Goal: Navigation & Orientation: Find specific page/section

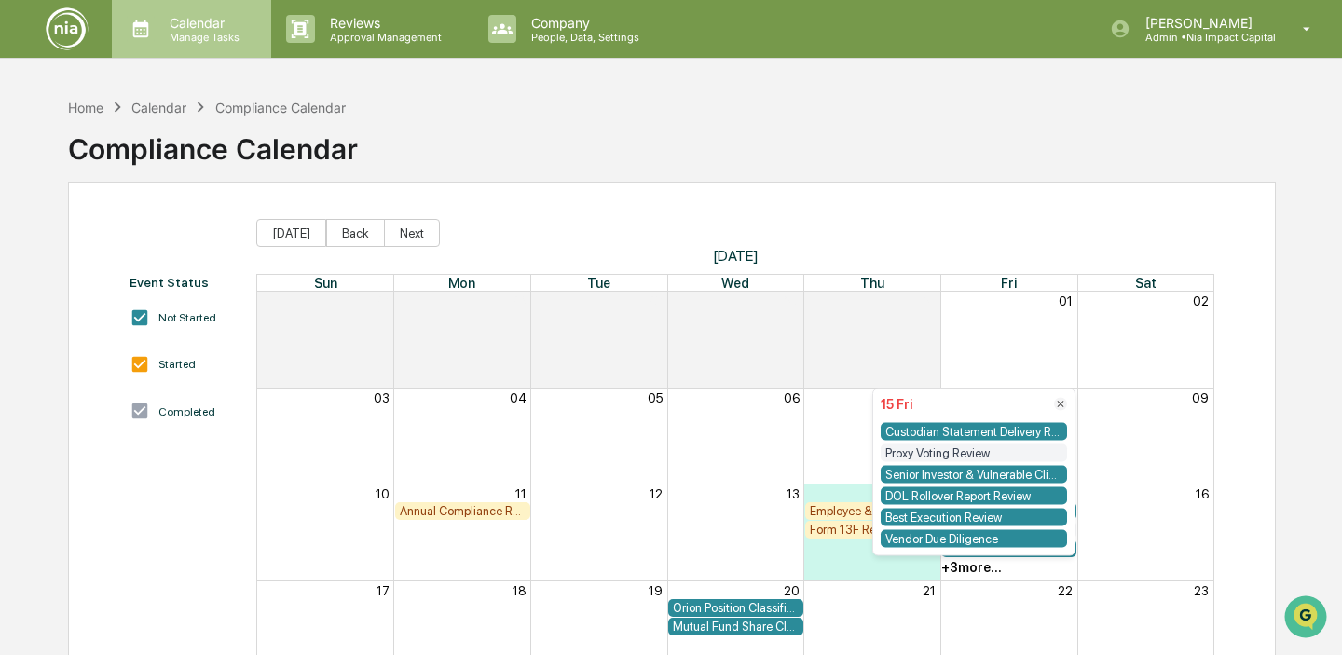
click at [187, 33] on p "Manage Tasks" at bounding box center [202, 37] width 94 height 13
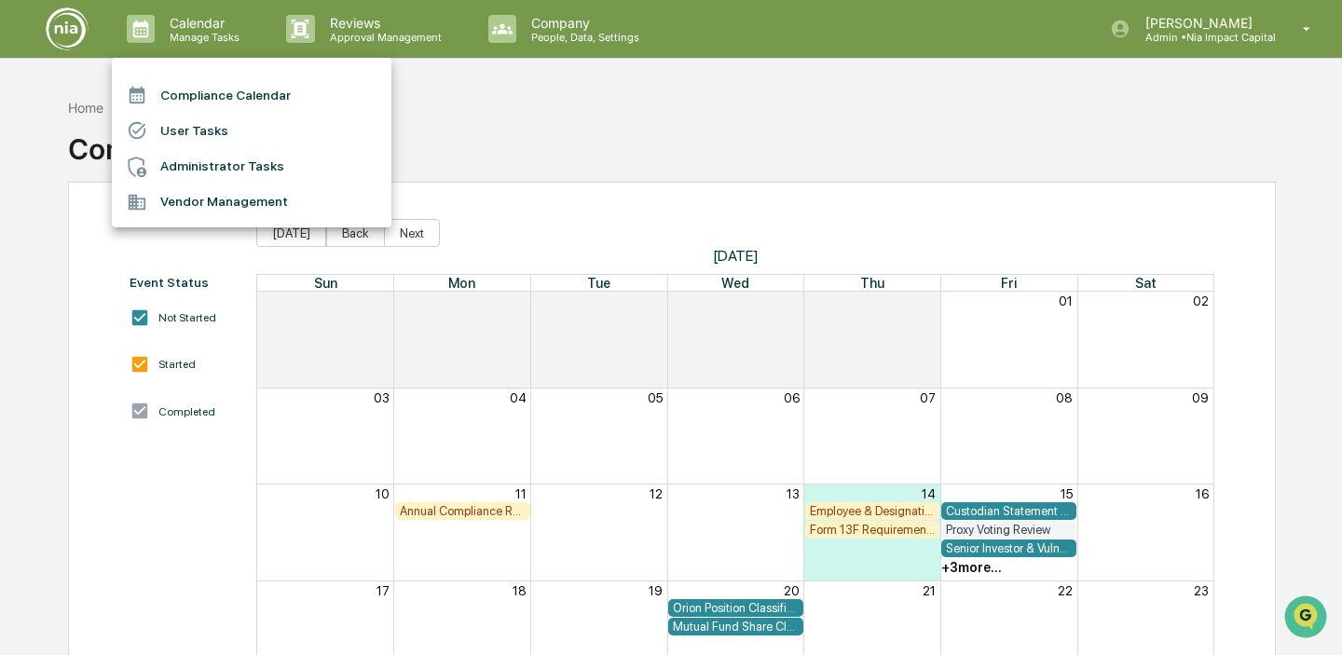
click at [1019, 556] on div at bounding box center [671, 327] width 1342 height 655
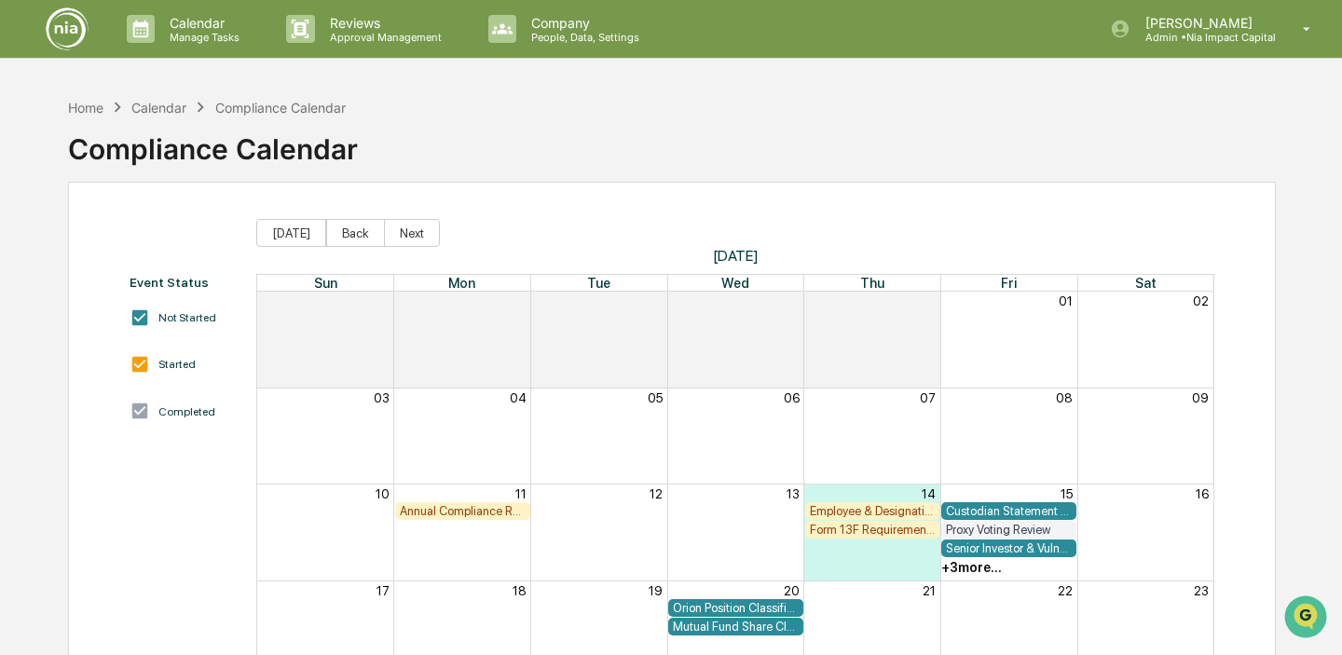
click at [984, 561] on div "+ 3 more..." at bounding box center [971, 567] width 61 height 15
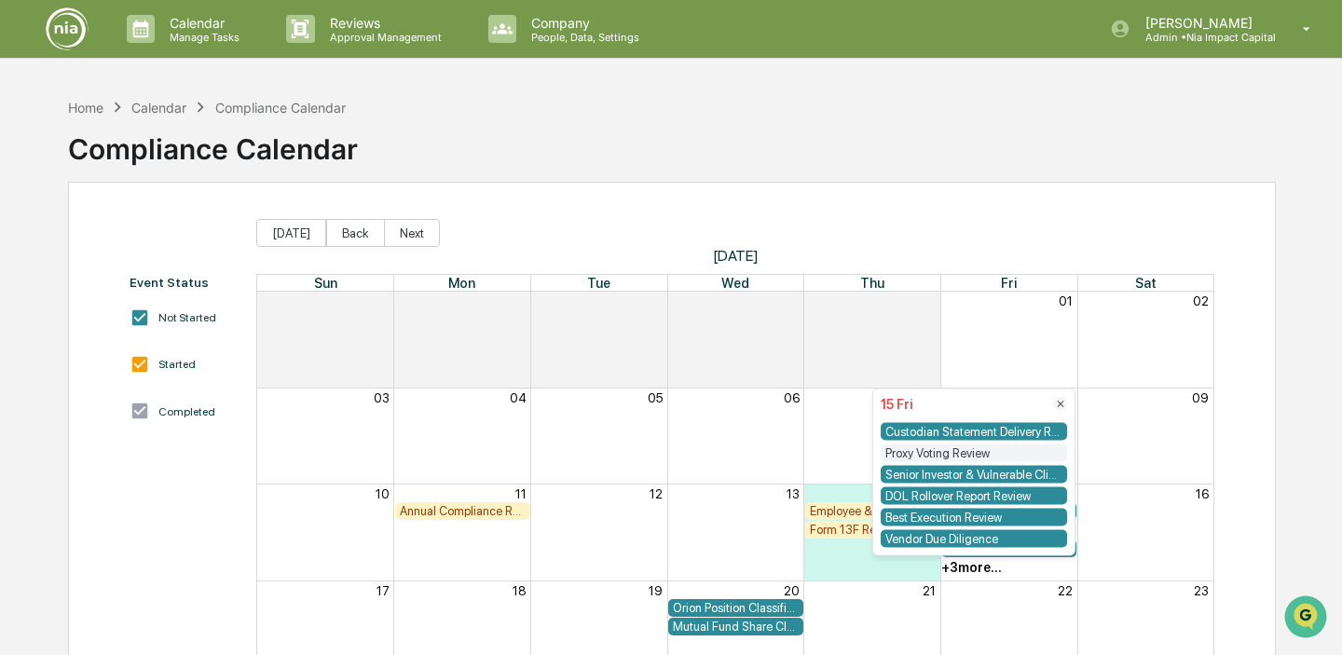
click at [995, 537] on div "Vendor Due Diligence" at bounding box center [974, 539] width 186 height 18
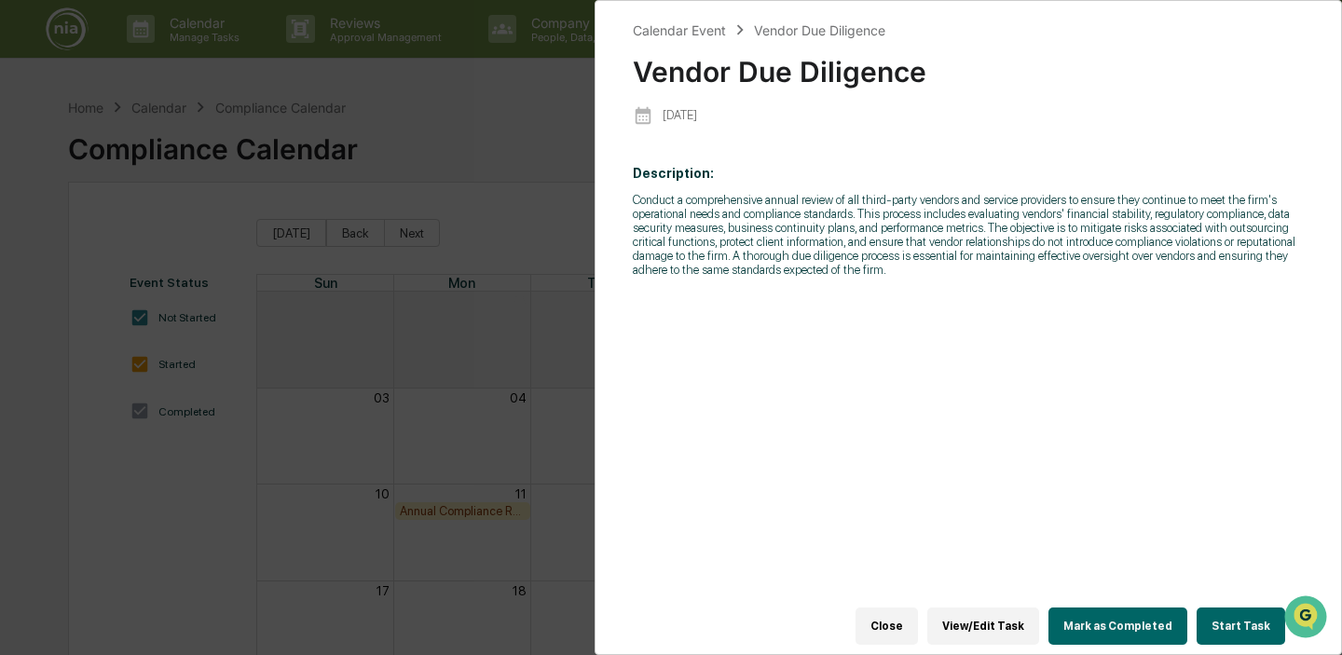
click at [494, 274] on div "Calendar Event Vendor Due Diligence Vendor Due Diligence [DATE] Description: Co…" at bounding box center [671, 327] width 1342 height 655
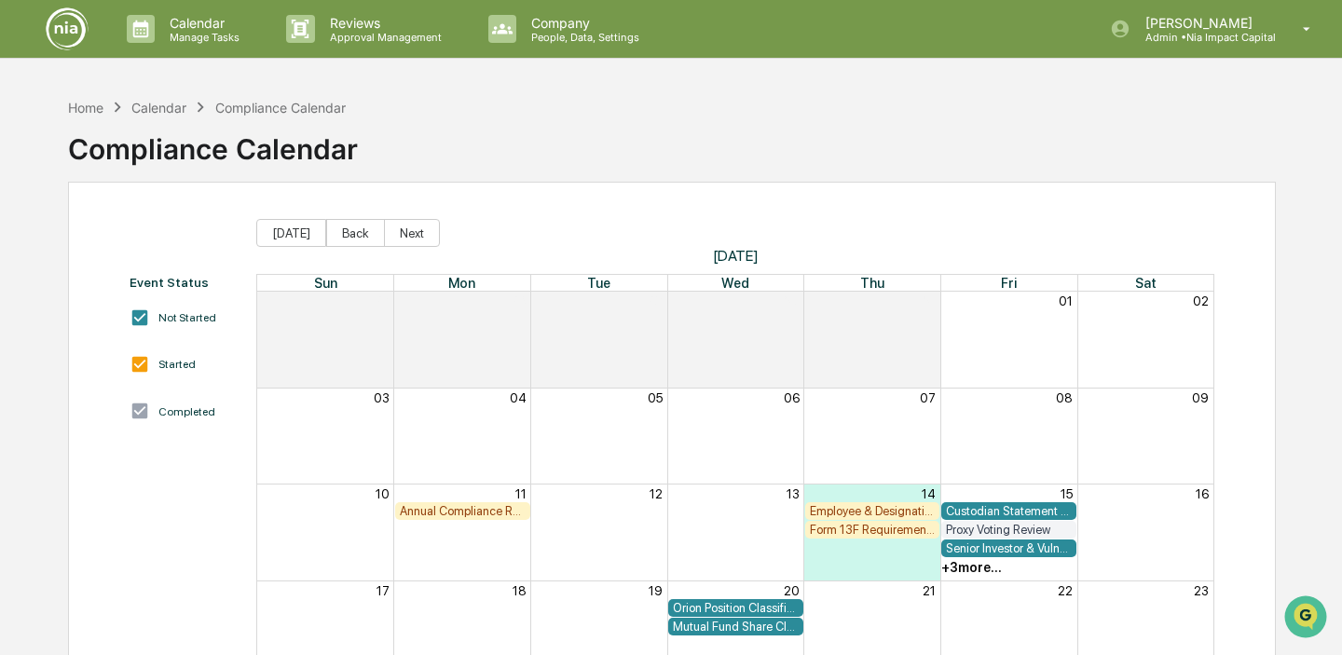
click at [983, 568] on div "+ 3 more..." at bounding box center [971, 567] width 61 height 15
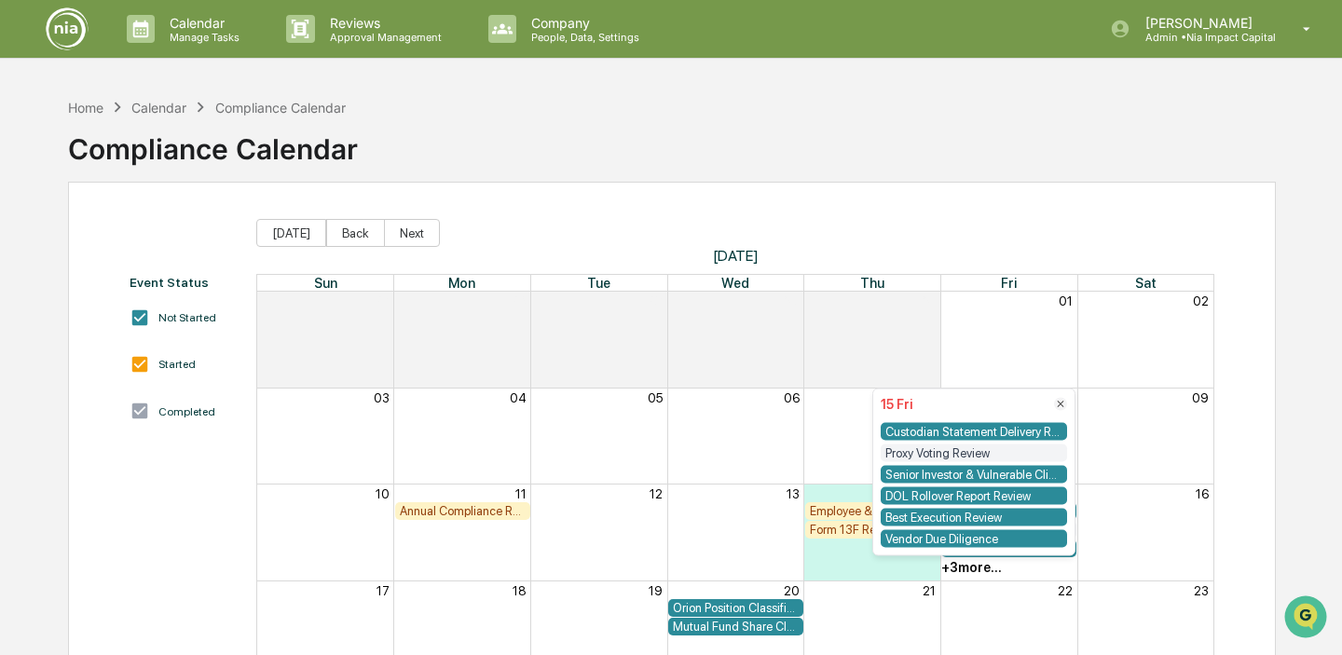
click at [980, 539] on div "Vendor Due Diligence" at bounding box center [974, 539] width 186 height 18
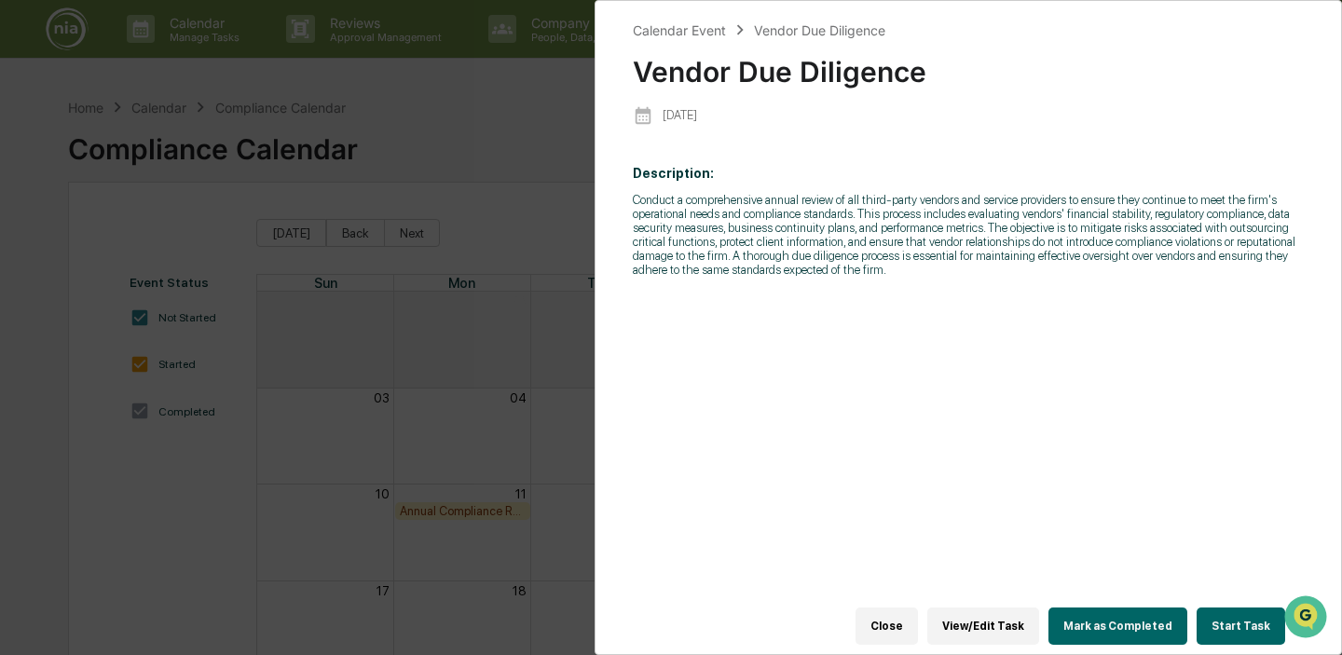
click at [808, 25] on div "Vendor Due Diligence" at bounding box center [819, 30] width 131 height 16
click at [808, 26] on div "Vendor Due Diligence" at bounding box center [819, 30] width 131 height 16
click at [408, 275] on div "Calendar Event Vendor Due Diligence Vendor Due Diligence [DATE] Description: Co…" at bounding box center [671, 327] width 1342 height 655
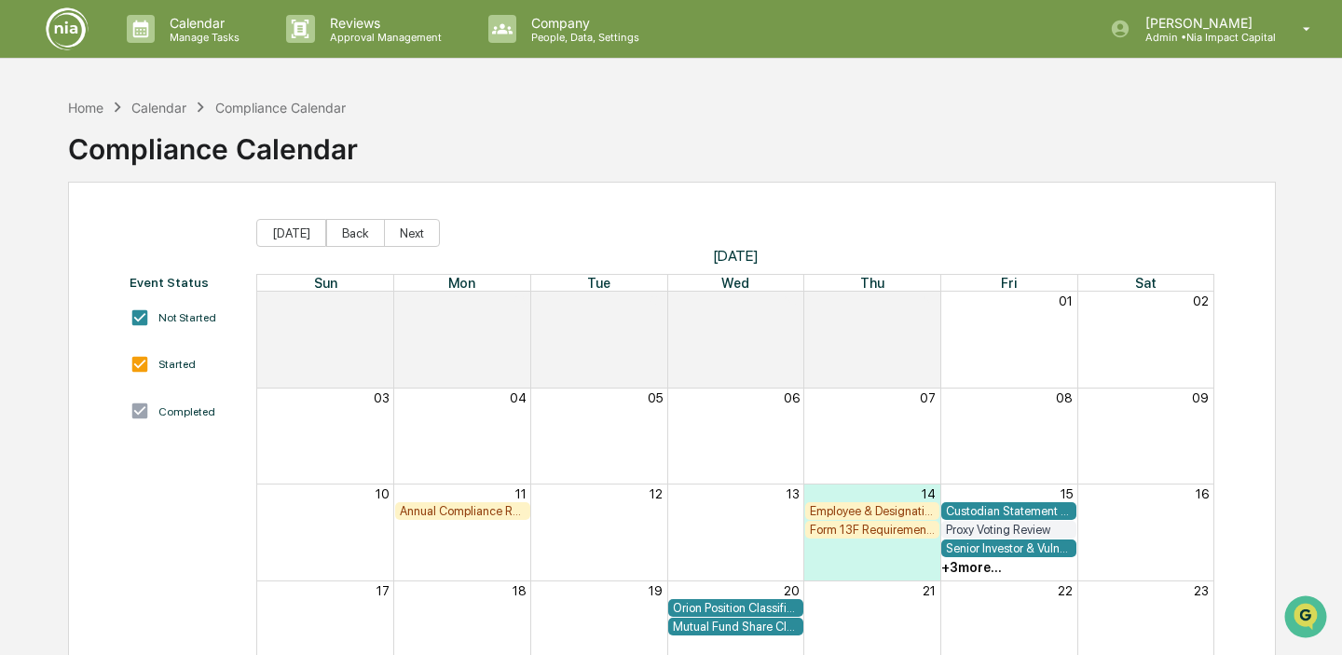
click at [61, 26] on img at bounding box center [67, 29] width 45 height 45
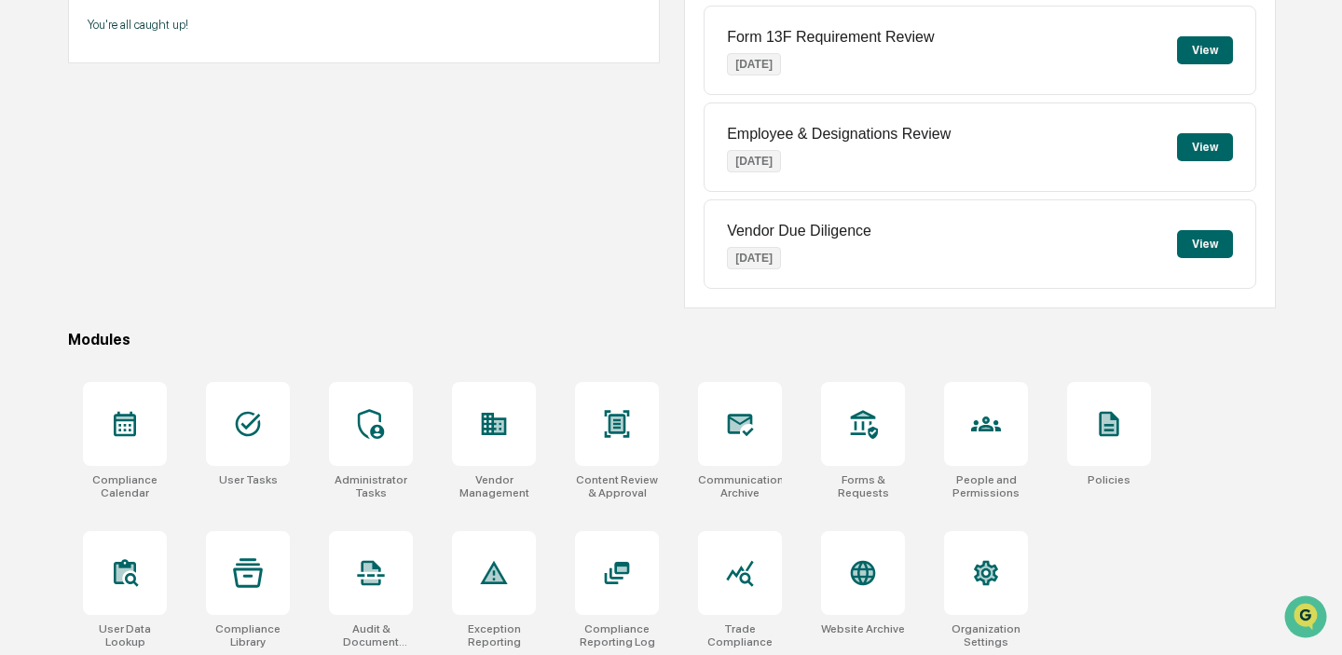
scroll to position [248, 0]
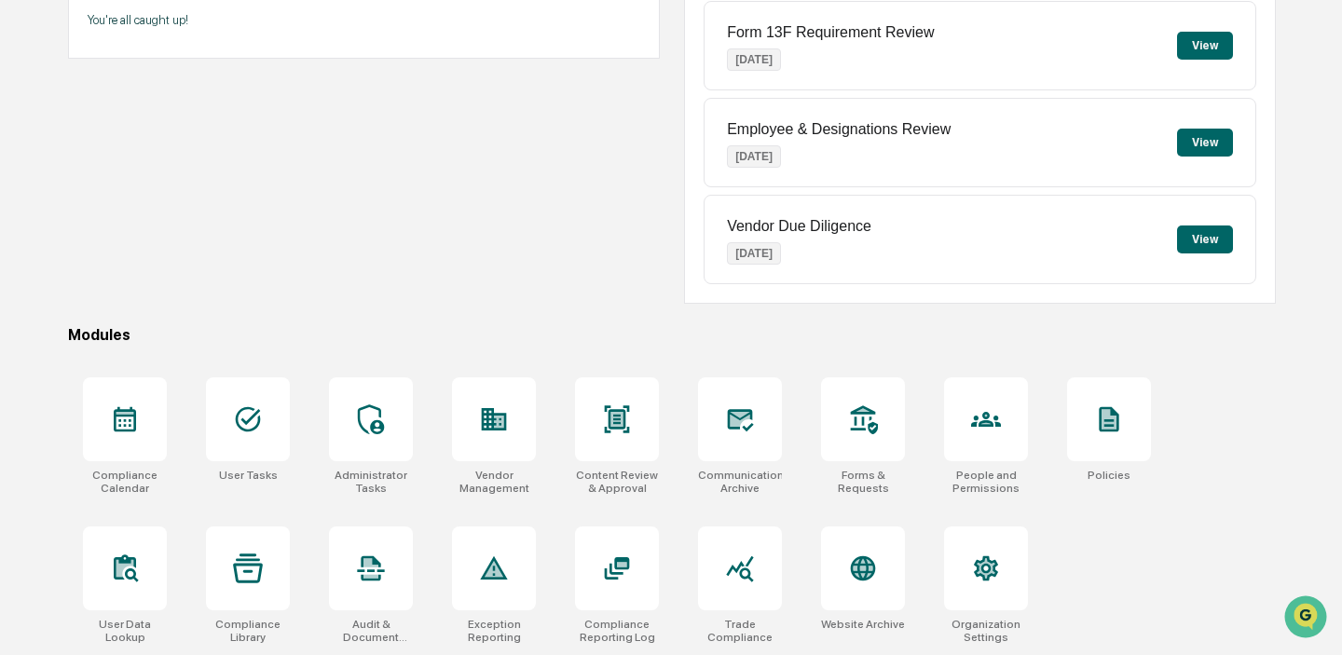
click at [528, 213] on div "Action Items View All You're all caught up!" at bounding box center [364, 119] width 592 height 369
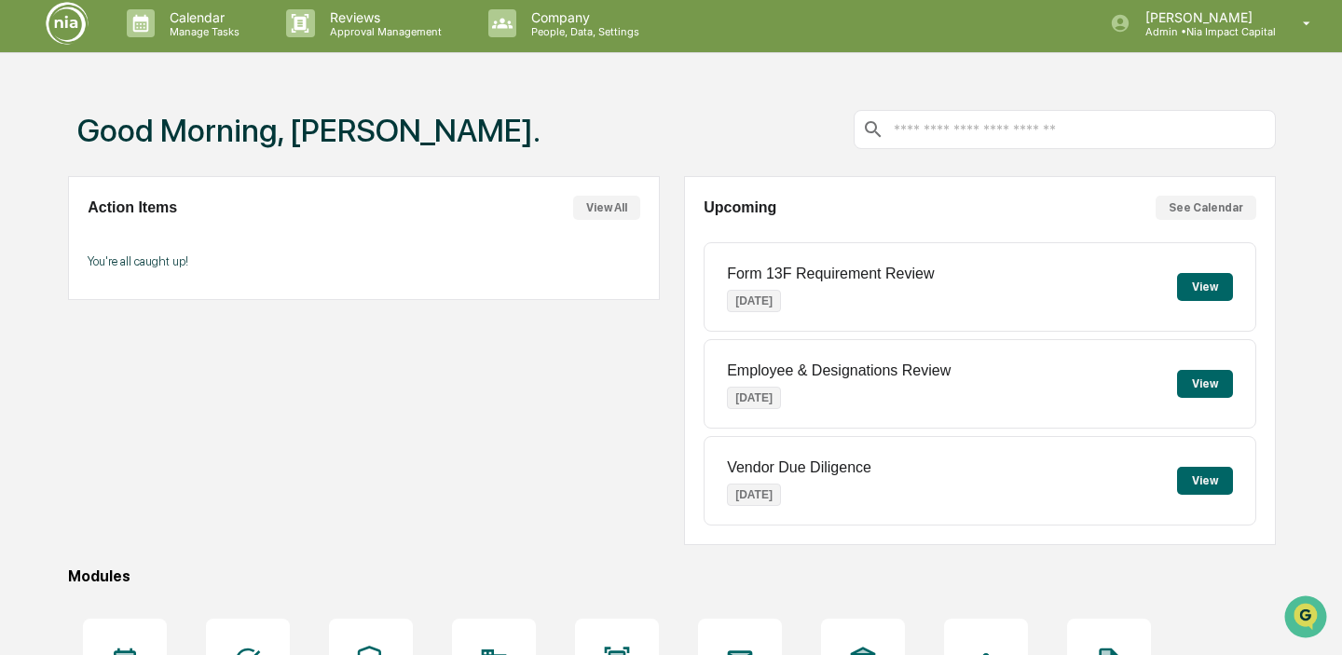
scroll to position [0, 0]
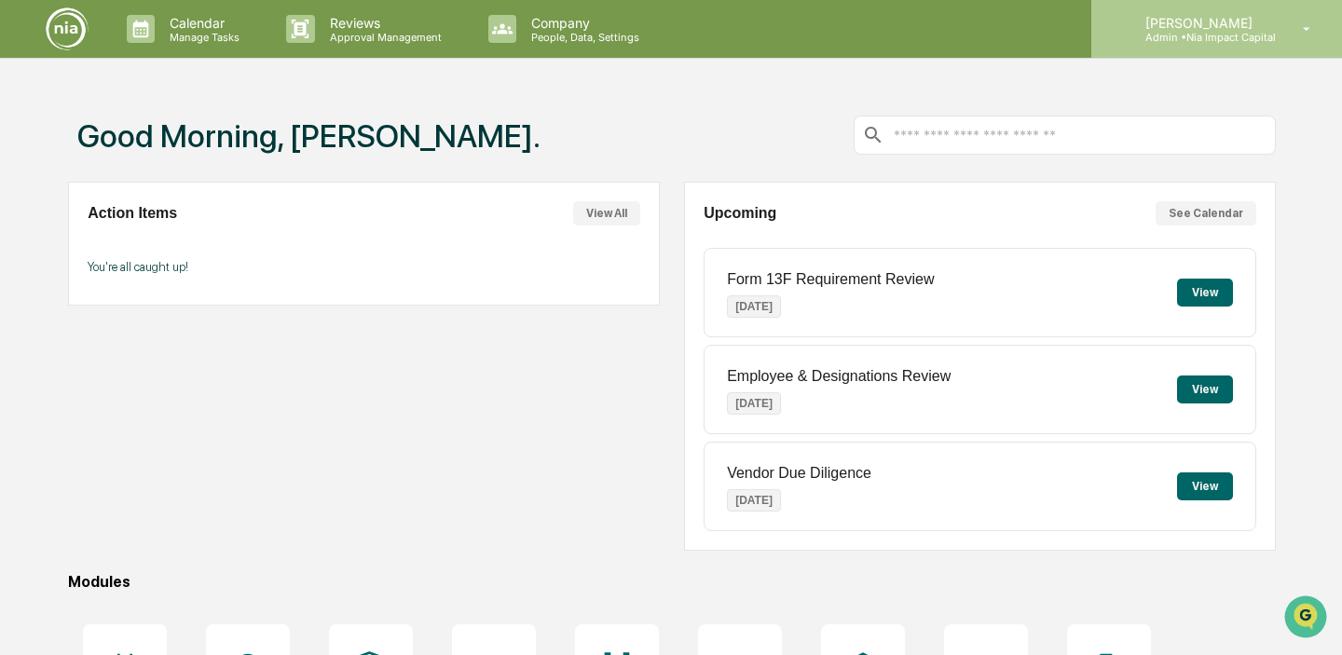
click at [1208, 27] on p "[PERSON_NAME]" at bounding box center [1203, 23] width 145 height 16
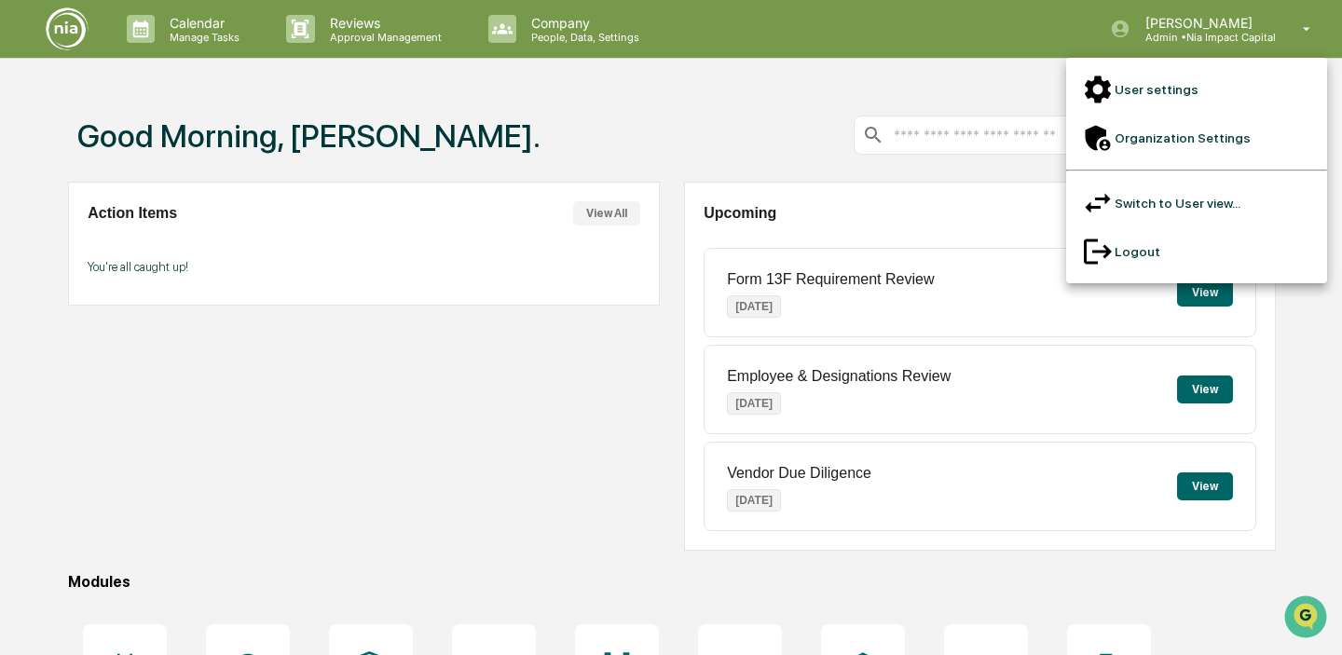
click at [1205, 34] on div at bounding box center [671, 327] width 1342 height 655
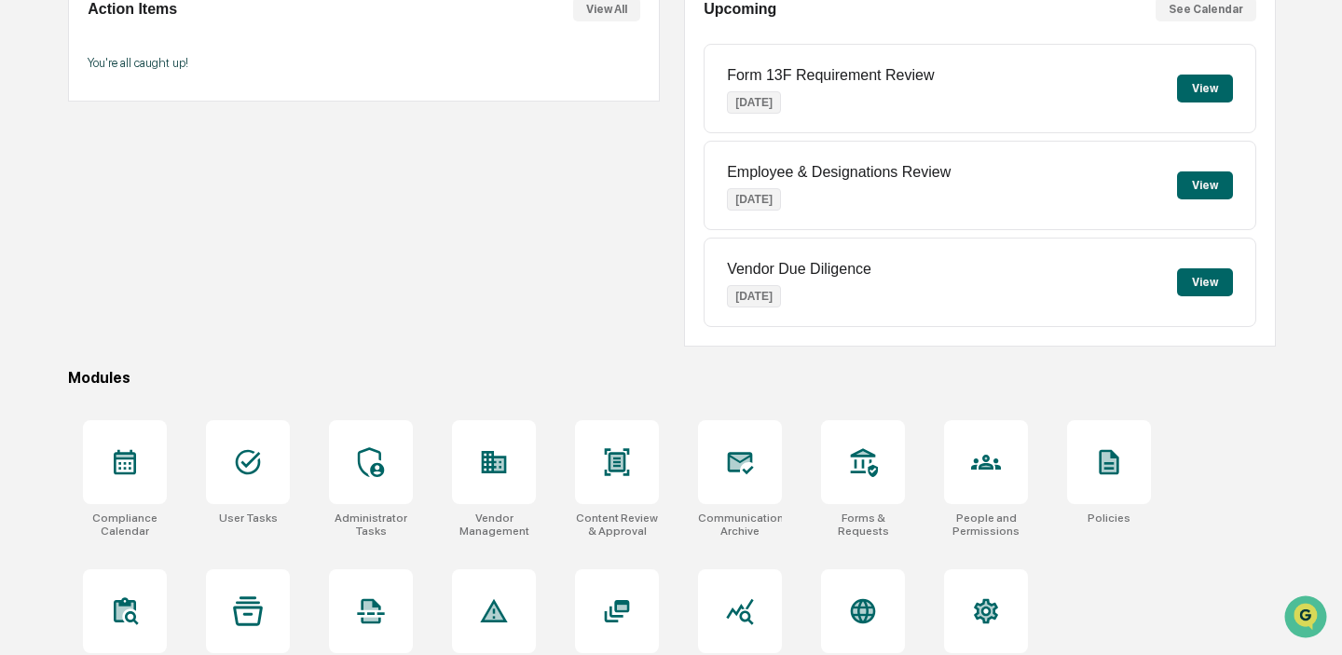
scroll to position [248, 0]
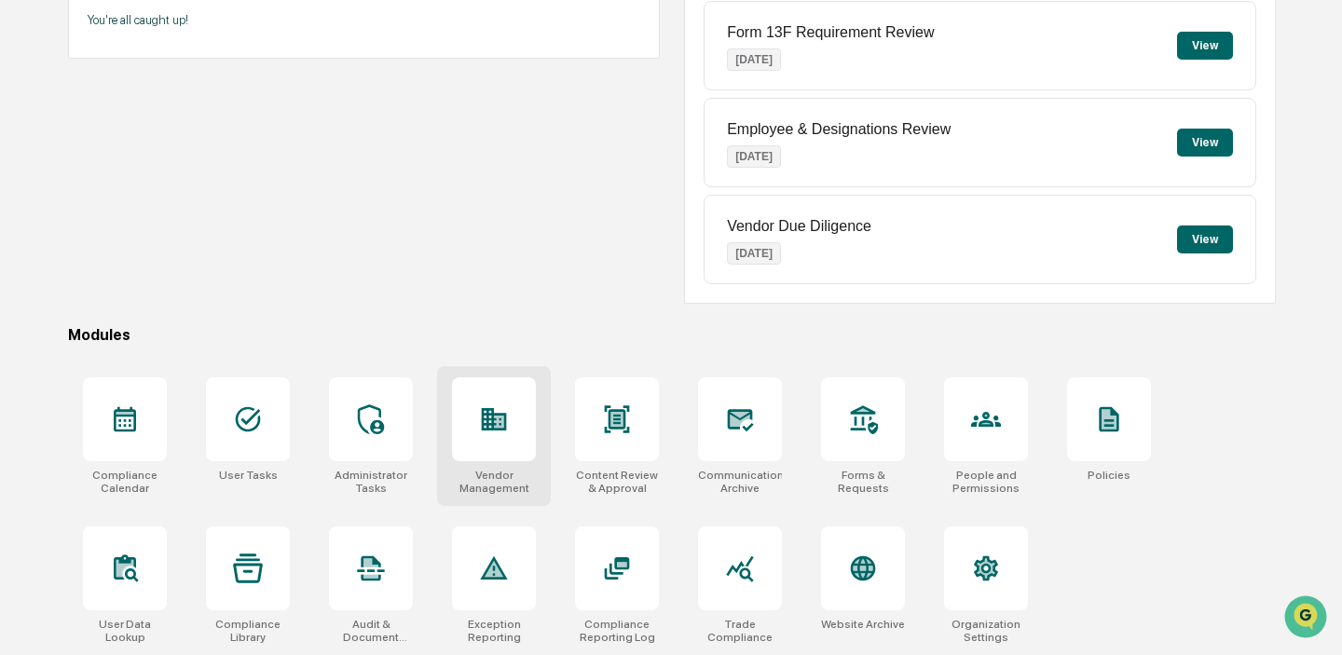
click at [477, 410] on div at bounding box center [494, 420] width 84 height 84
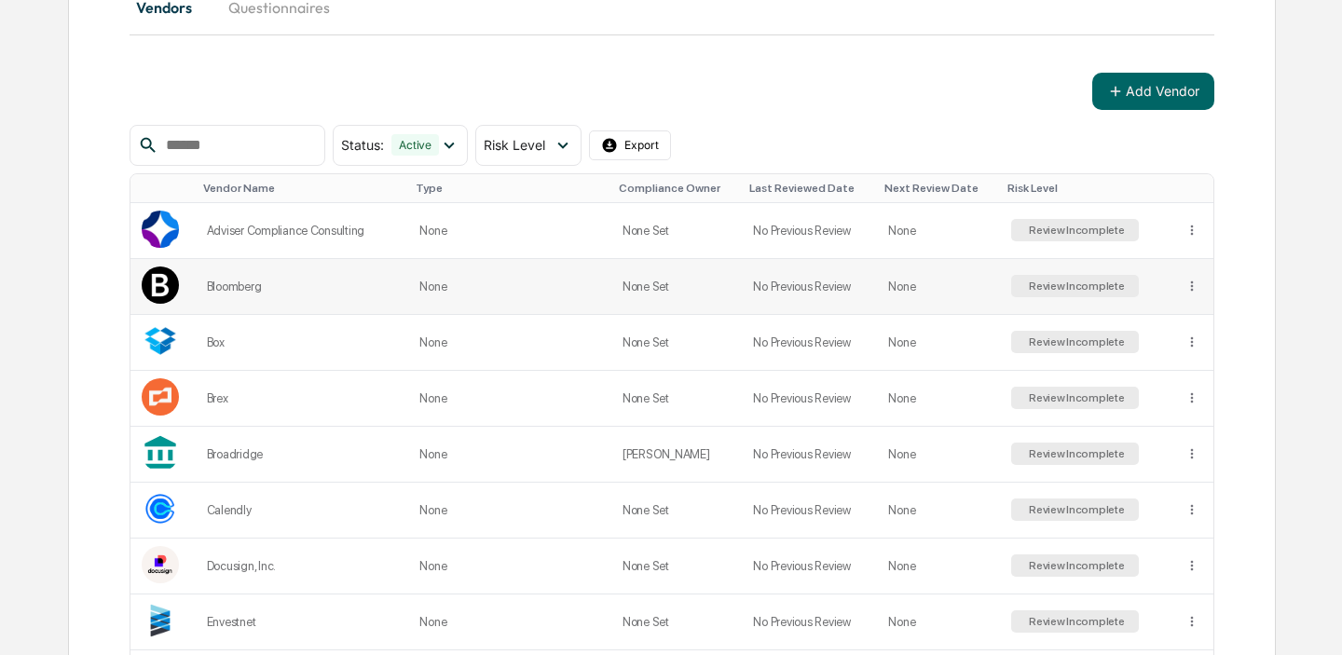
scroll to position [233, 0]
click at [566, 145] on icon at bounding box center [563, 147] width 10 height 7
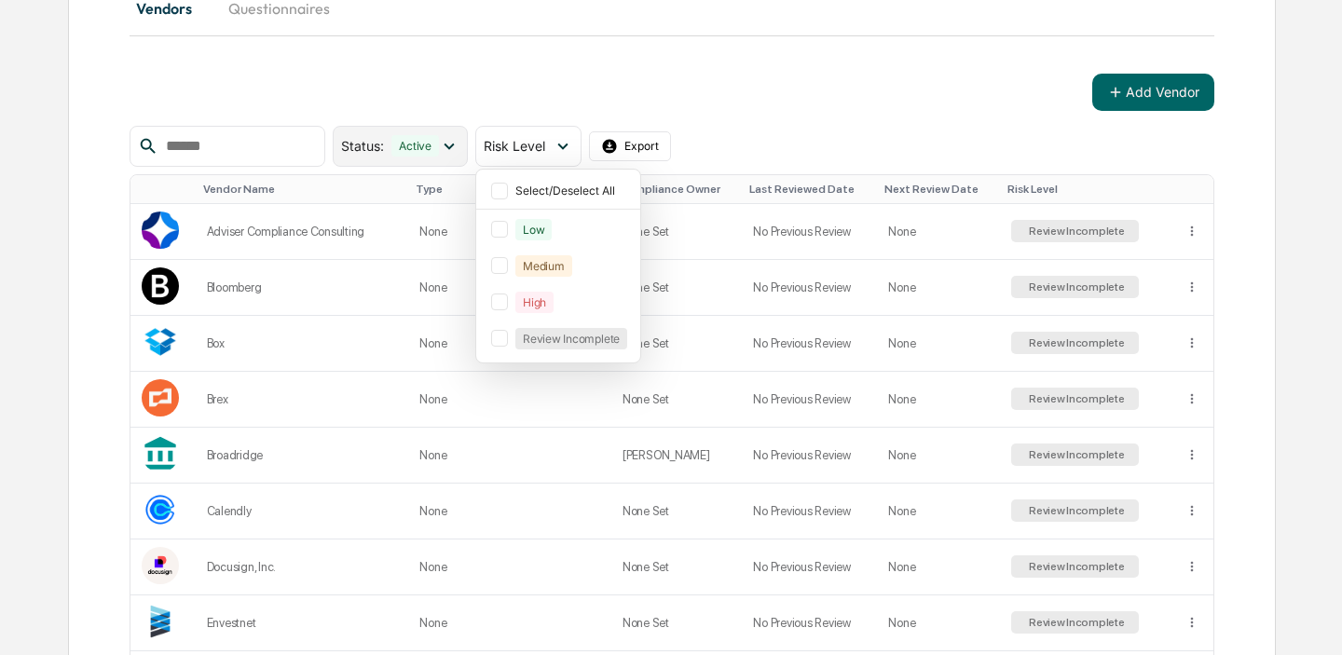
click at [447, 141] on icon at bounding box center [449, 146] width 21 height 21
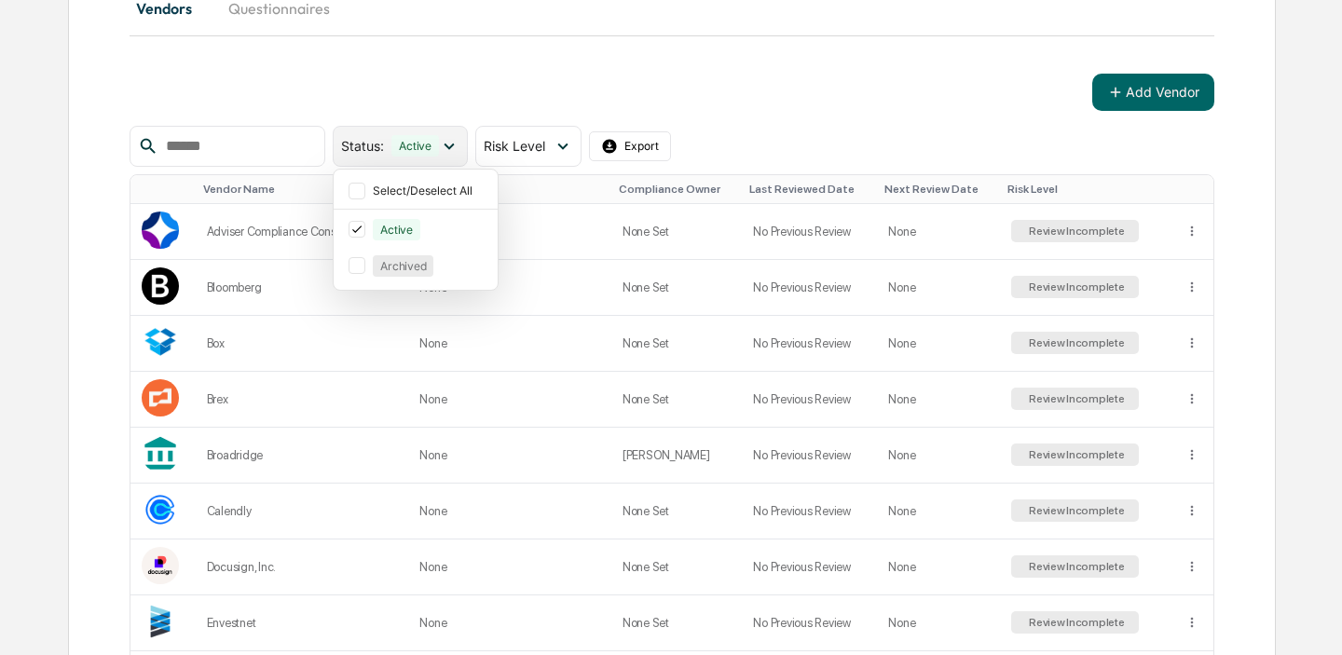
click at [447, 141] on icon at bounding box center [449, 146] width 21 height 21
click at [457, 147] on icon at bounding box center [449, 146] width 21 height 21
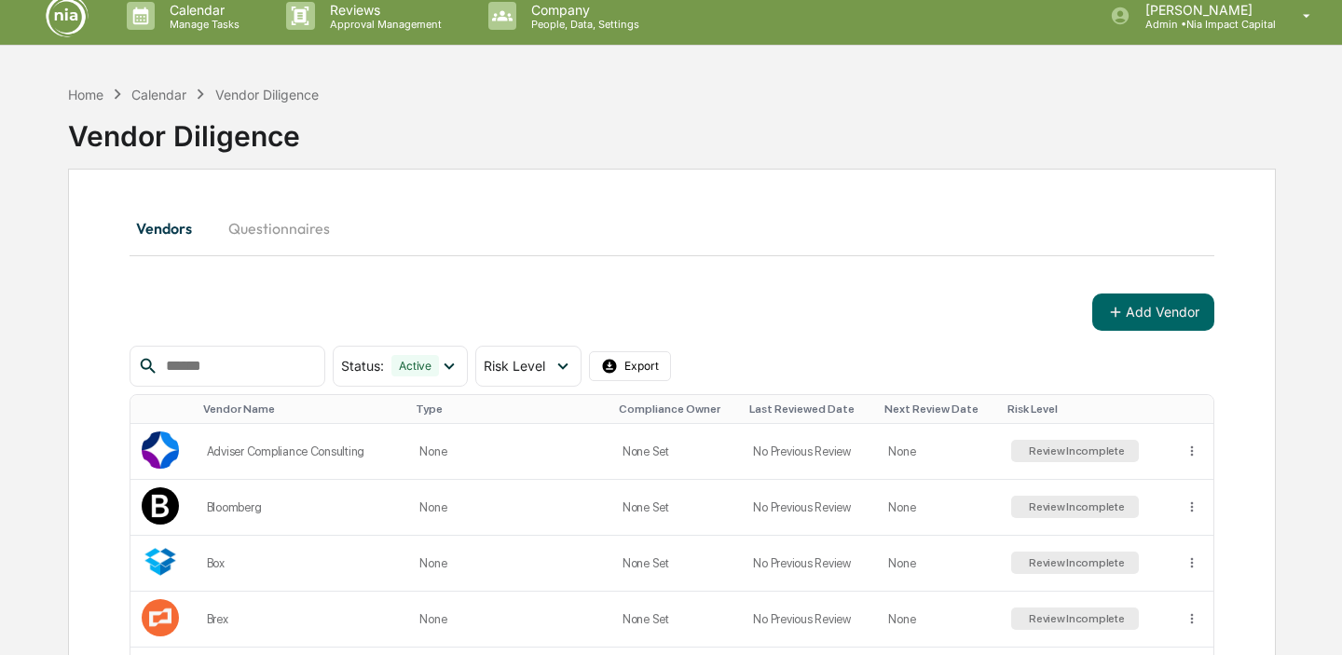
scroll to position [0, 0]
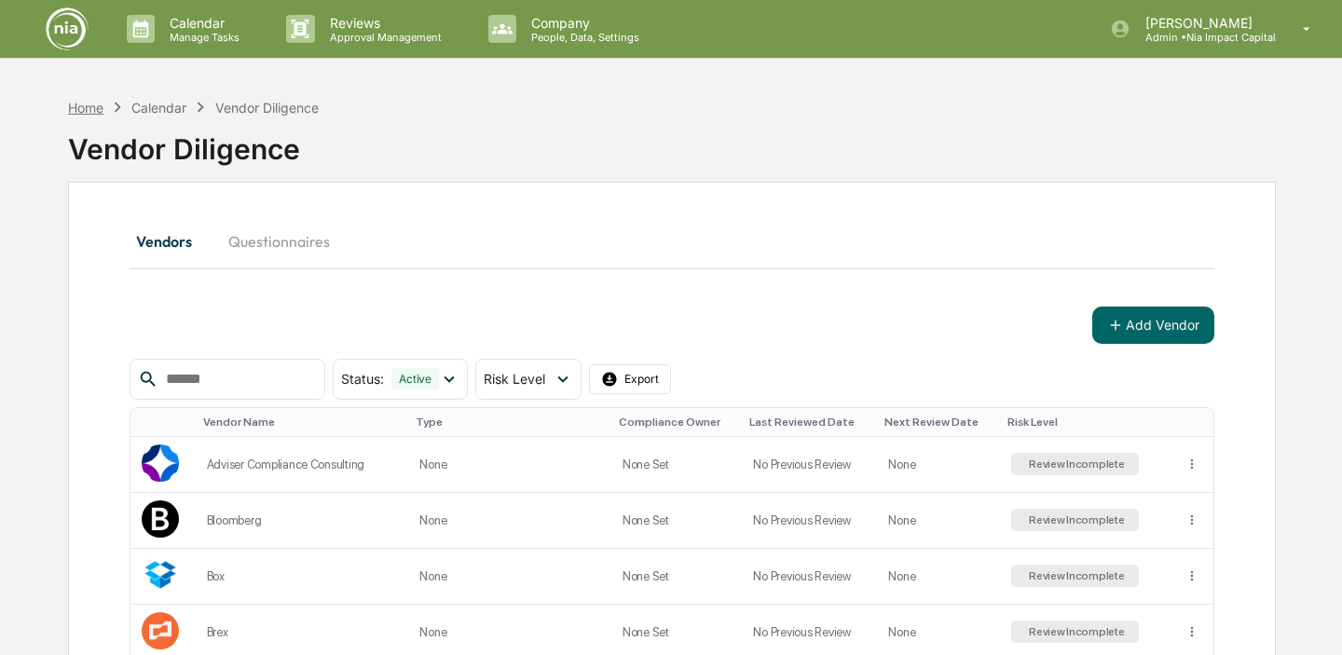
click at [103, 108] on div "Home" at bounding box center [85, 108] width 35 height 16
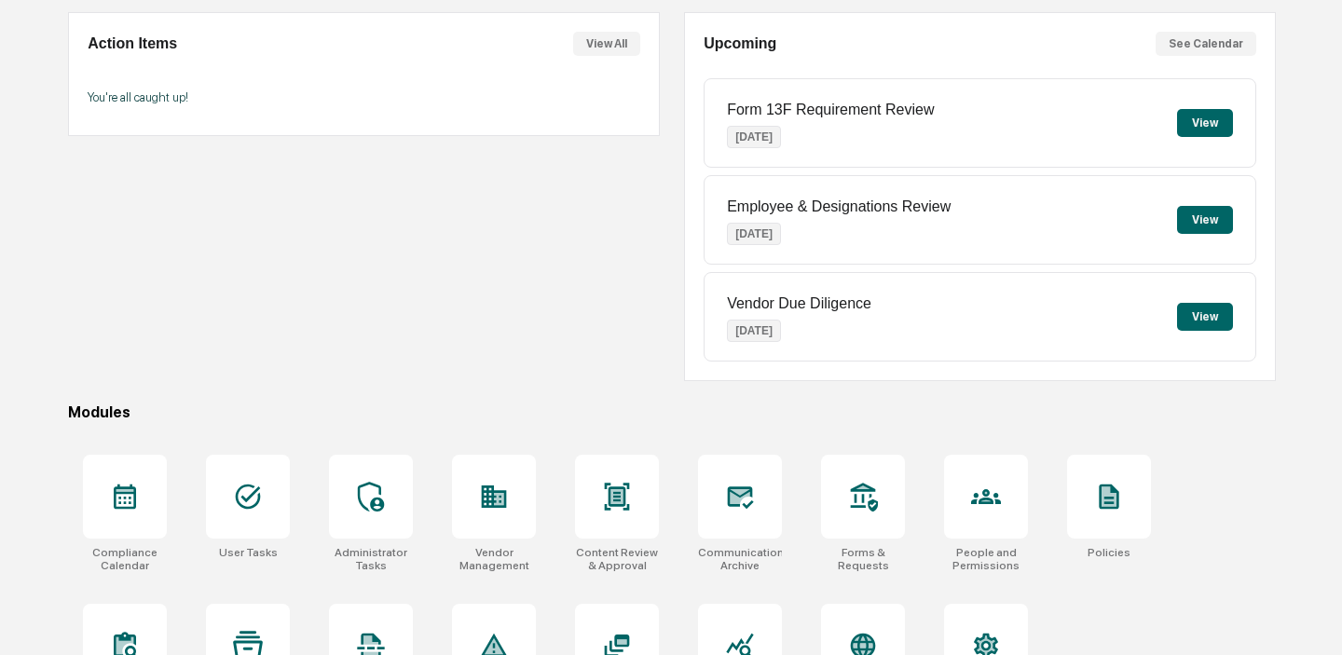
scroll to position [248, 0]
